Goal: Task Accomplishment & Management: Use online tool/utility

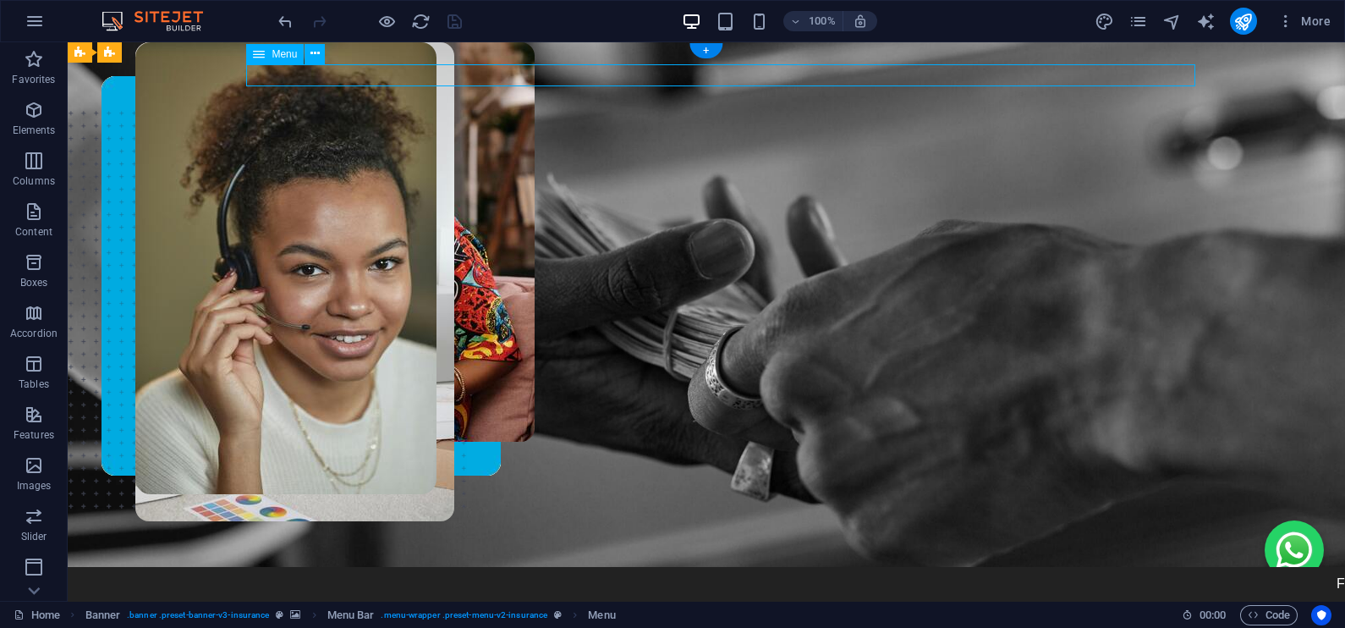
select select "1"
select select
select select "2"
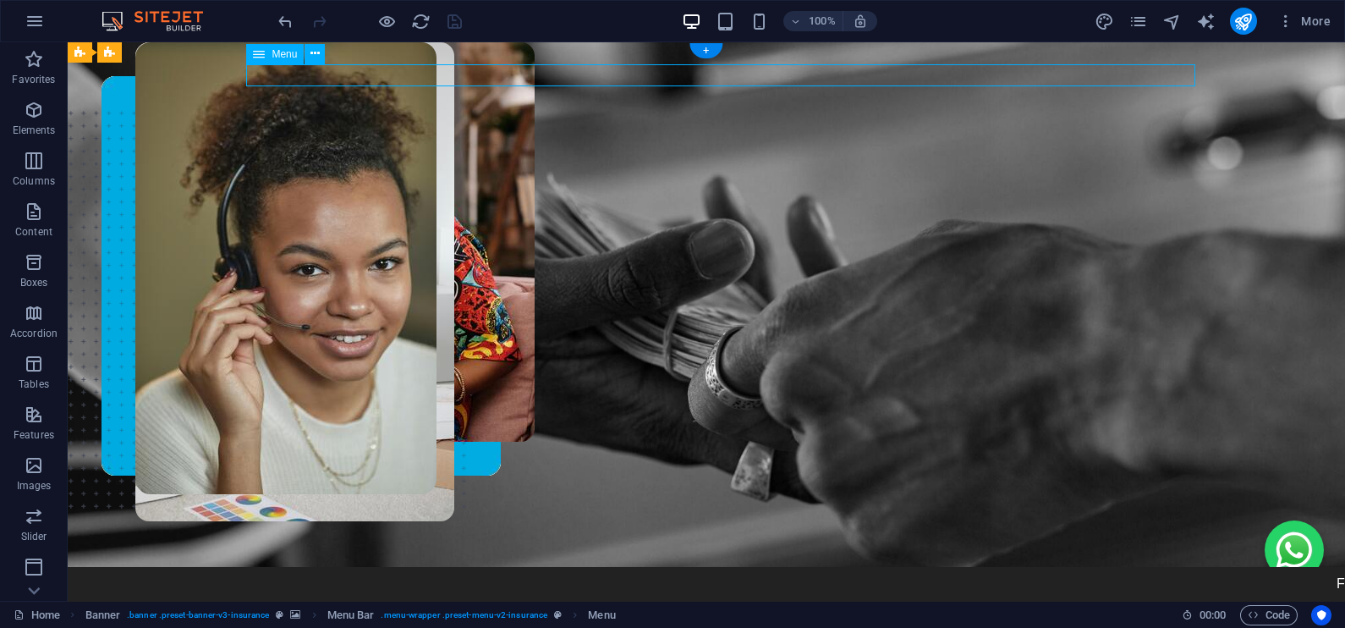
select select
select select "3"
select select
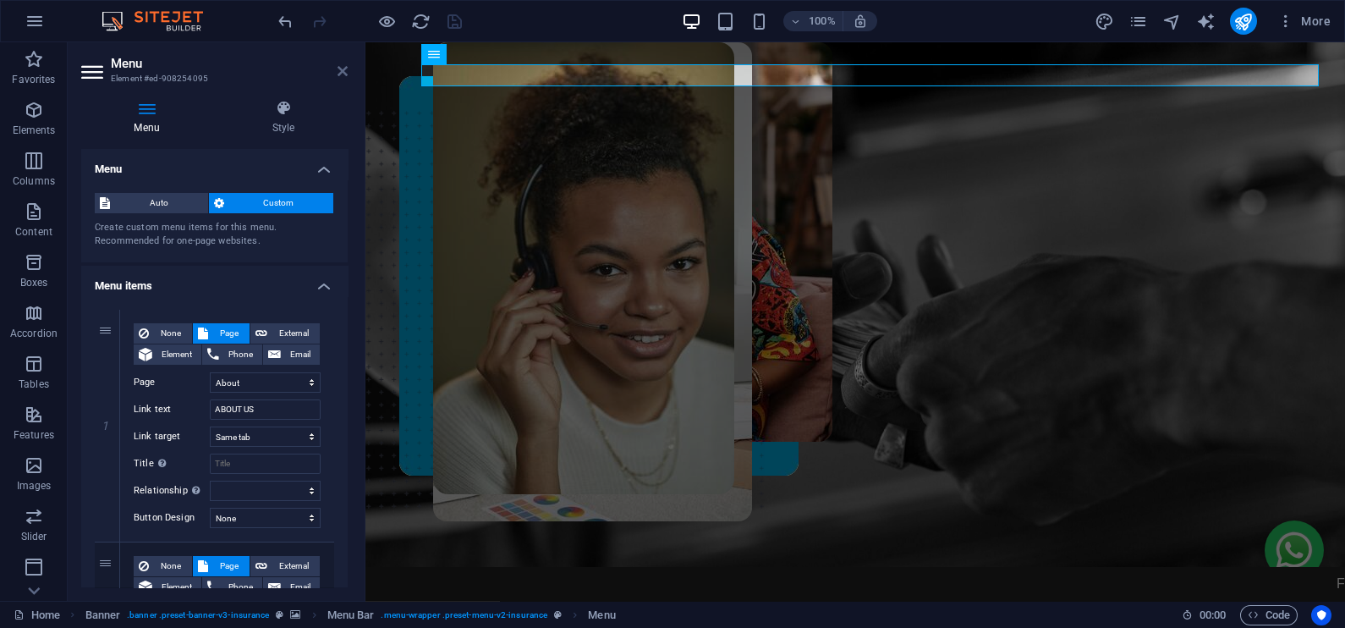
click at [344, 74] on icon at bounding box center [343, 71] width 10 height 14
